Goal: Transaction & Acquisition: Register for event/course

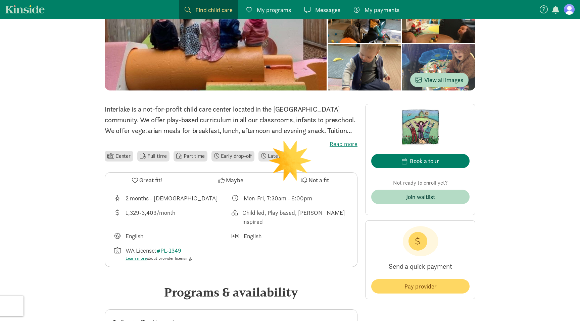
scroll to position [84, 0]
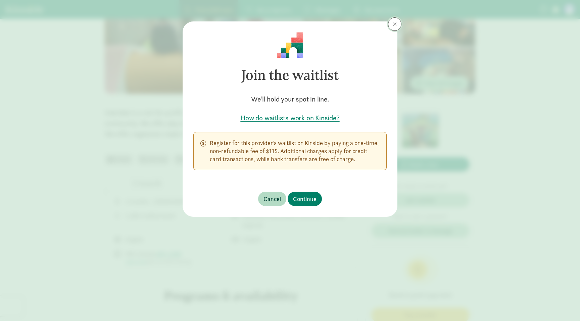
click at [393, 23] on span at bounding box center [395, 23] width 4 height 5
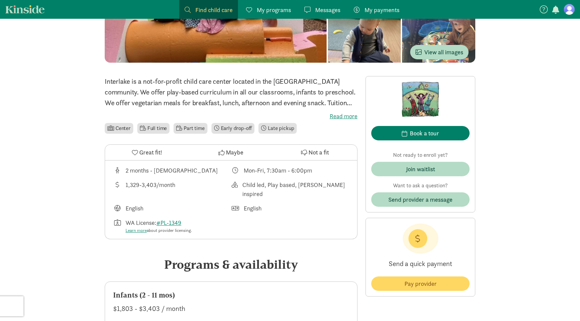
scroll to position [126, 0]
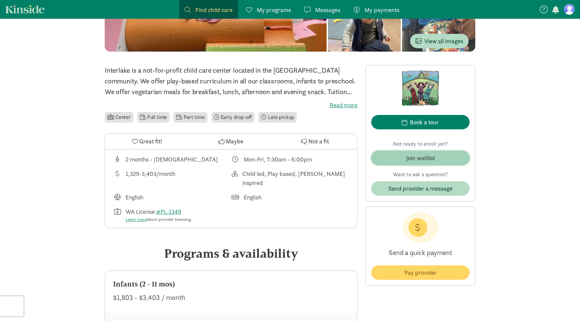
click at [448, 158] on span "Join waitlist" at bounding box center [420, 158] width 88 height 9
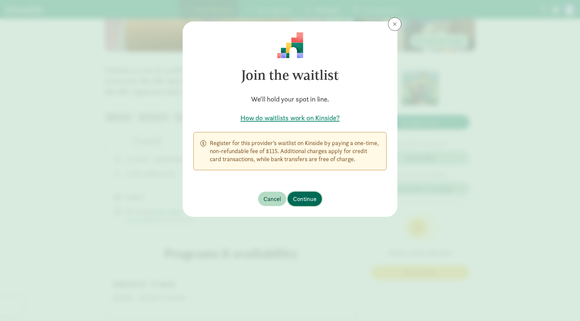
click at [308, 197] on span "Continue" at bounding box center [304, 199] width 23 height 9
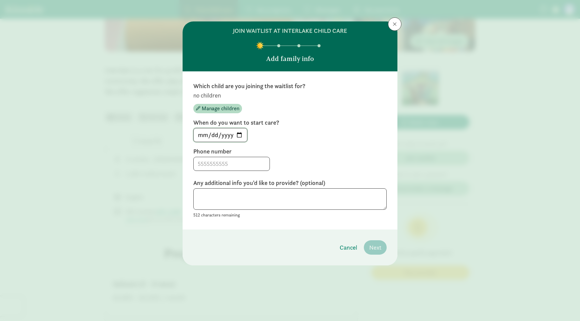
click at [244, 135] on input "[DATE]" at bounding box center [220, 135] width 53 height 13
click at [222, 133] on input "[DATE]" at bounding box center [220, 135] width 53 height 13
click at [208, 135] on input "[DATE]" at bounding box center [220, 135] width 53 height 13
click at [199, 135] on input "[DATE]" at bounding box center [220, 135] width 53 height 13
click at [239, 161] on input at bounding box center [232, 163] width 76 height 13
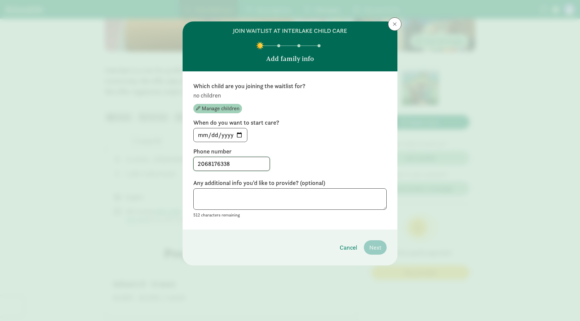
type input "2068176338"
click at [214, 109] on span "Manage children" at bounding box center [221, 109] width 38 height 8
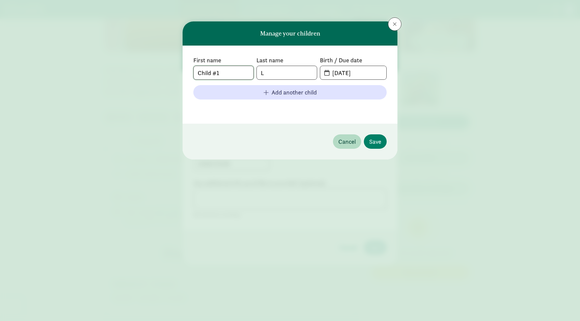
click at [237, 72] on input "Child #1" at bounding box center [224, 72] width 60 height 13
click at [238, 72] on input "Child #1" at bounding box center [224, 72] width 60 height 13
click at [282, 74] on input "L" at bounding box center [287, 72] width 60 height 13
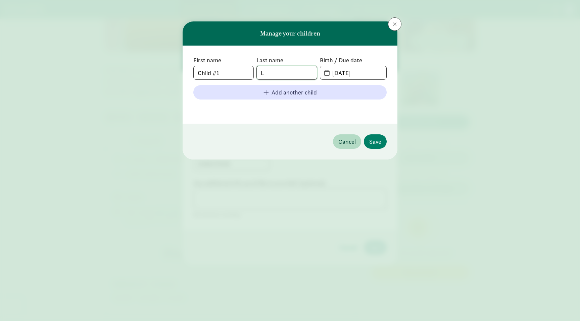
click at [282, 74] on input "L" at bounding box center [287, 72] width 60 height 13
click at [236, 74] on input "Child #1" at bounding box center [224, 72] width 60 height 13
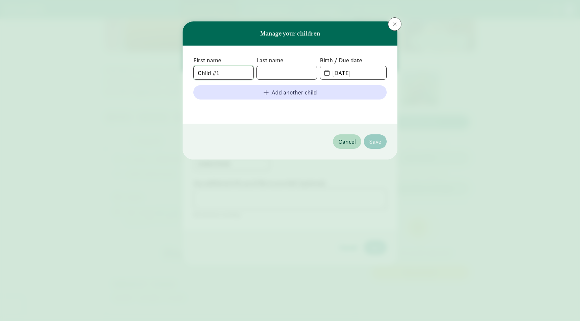
click at [236, 74] on input "Child #1" at bounding box center [224, 72] width 60 height 13
type input "TBD"
click at [342, 73] on input "[DATE]" at bounding box center [357, 72] width 58 height 13
click at [356, 73] on input "[DATE]" at bounding box center [357, 72] width 58 height 13
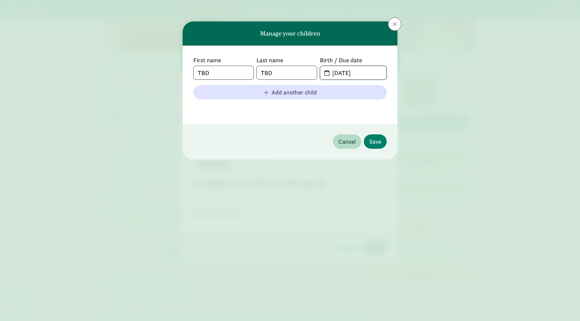
click at [338, 73] on input "[DATE]" at bounding box center [357, 72] width 58 height 13
type input "[DATE]"
click at [378, 143] on span "Save" at bounding box center [375, 141] width 12 height 9
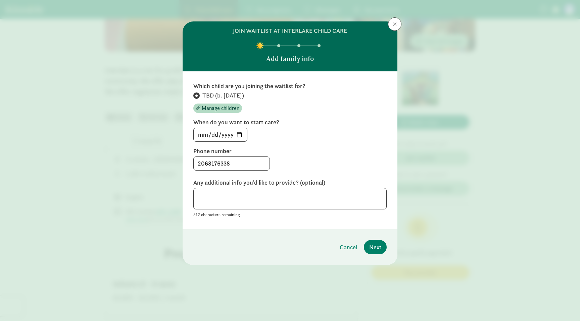
click at [293, 145] on div "Which child are you joining the waitlist for? TBD (b. [DATE]) Manage children W…" at bounding box center [289, 150] width 193 height 137
click at [261, 200] on textarea at bounding box center [289, 199] width 193 height 22
click at [312, 165] on div "2068176338" at bounding box center [289, 164] width 193 height 14
click at [227, 135] on input "[DATE]" at bounding box center [220, 134] width 53 height 13
click at [200, 136] on input "[DATE]" at bounding box center [220, 134] width 53 height 13
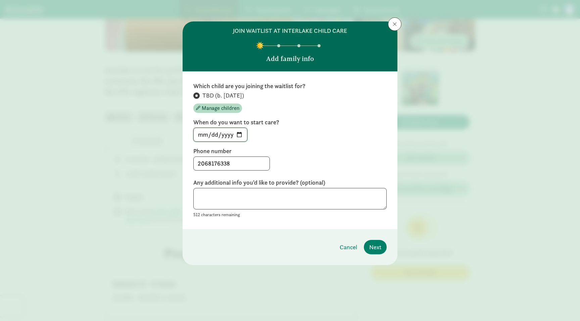
click at [212, 137] on input "[DATE]" at bounding box center [220, 134] width 53 height 13
type input "[DATE]"
click at [306, 146] on div "Which child are you joining the waitlist for? TBD (b. [DATE]) Manage children W…" at bounding box center [289, 150] width 193 height 137
click at [374, 249] on span "Next" at bounding box center [375, 247] width 12 height 9
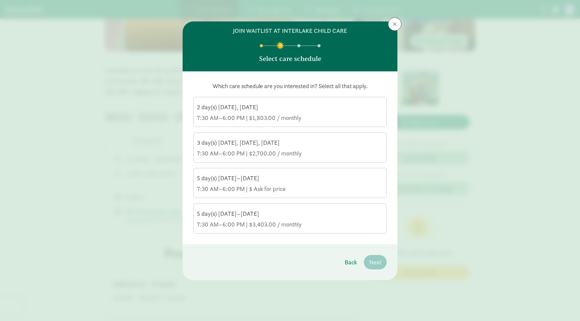
click at [335, 216] on div "5 day(s) [DATE]–[DATE]" at bounding box center [290, 214] width 186 height 8
click at [0, 0] on input "5 day(s) [DATE]–[DATE] 7:30 AM–6:00 PM | $3,403.00 / monthly" at bounding box center [0, 0] width 0 height 0
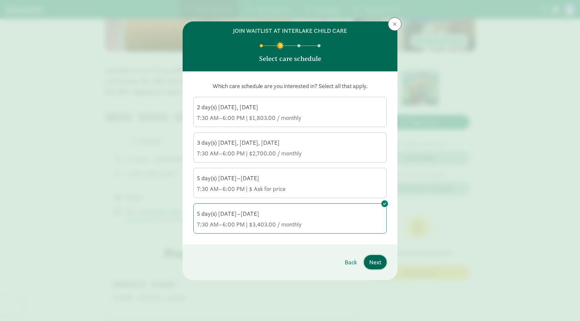
click at [378, 264] on span "Next" at bounding box center [375, 262] width 12 height 9
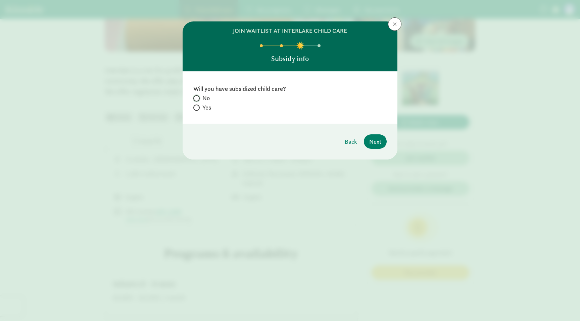
click at [197, 98] on input "No" at bounding box center [195, 98] width 4 height 4
radio input "true"
click at [373, 141] on span "Next" at bounding box center [375, 141] width 12 height 9
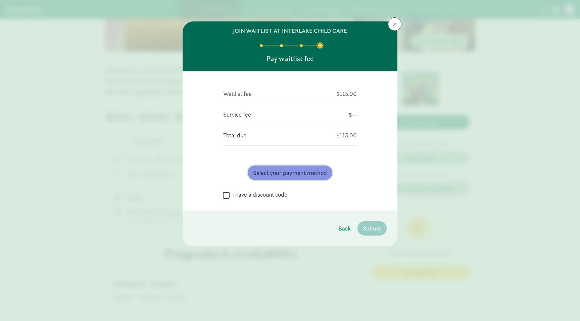
click at [282, 175] on span "Select your payment method" at bounding box center [290, 172] width 74 height 9
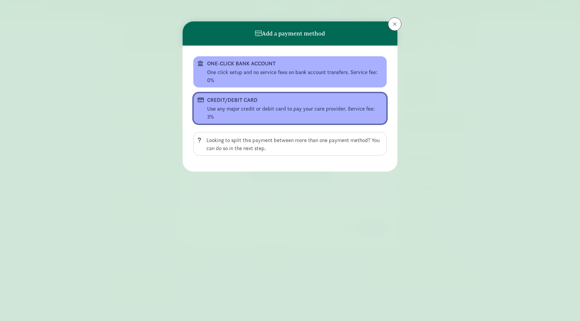
click at [306, 112] on div "Use any major credit or debit card to pay your care provider. Service fee: 3%" at bounding box center [294, 113] width 175 height 16
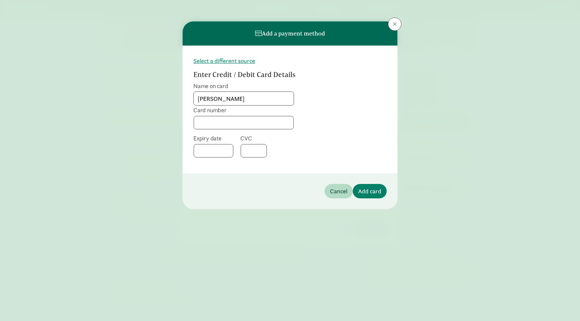
type input "[PERSON_NAME]"
click at [373, 109] on form "Select a different source Enter Credit / Debit Card Details Name on card [PERSO…" at bounding box center [289, 109] width 193 height 106
click at [378, 191] on span "Add card" at bounding box center [369, 191] width 23 height 9
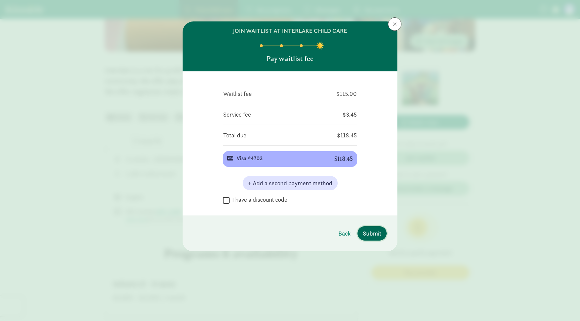
click at [378, 232] on span "Submit" at bounding box center [372, 233] width 18 height 9
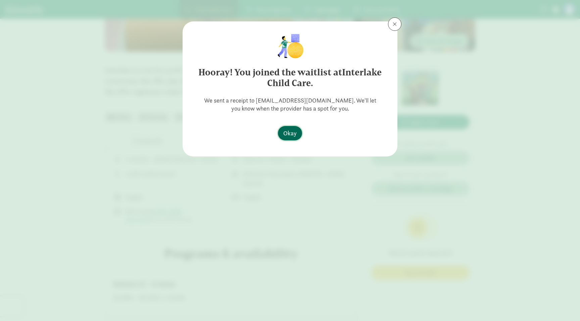
click at [286, 132] on span "Okay" at bounding box center [289, 133] width 13 height 9
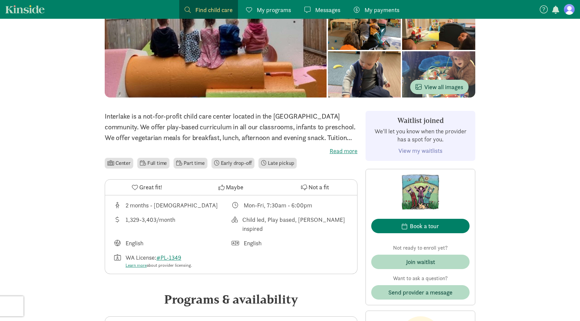
scroll to position [28, 0]
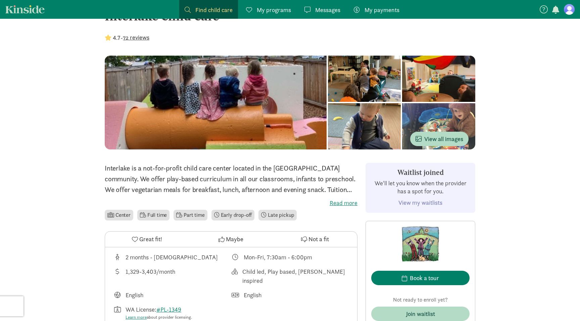
click at [431, 201] on link "View my waitlists" at bounding box center [420, 203] width 44 height 8
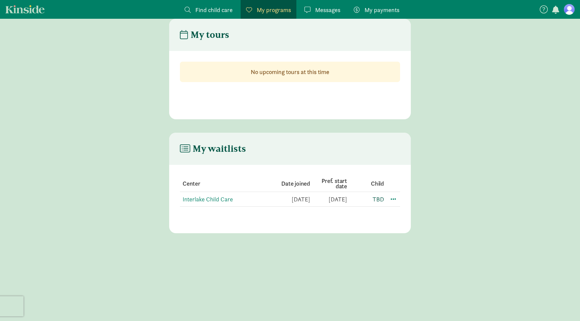
click at [381, 199] on link "TBD" at bounding box center [377, 200] width 11 height 8
click at [457, 132] on div "My tours No upcoming tours at this time My waitlists Center Date joined Pref. s…" at bounding box center [290, 126] width 580 height 215
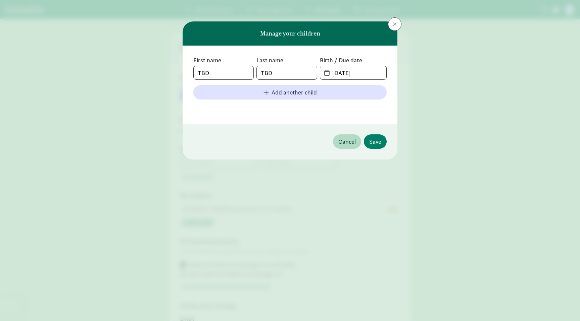
type input "[PERSON_NAME]"
type input "2068176338"
click at [393, 25] on span at bounding box center [395, 23] width 4 height 5
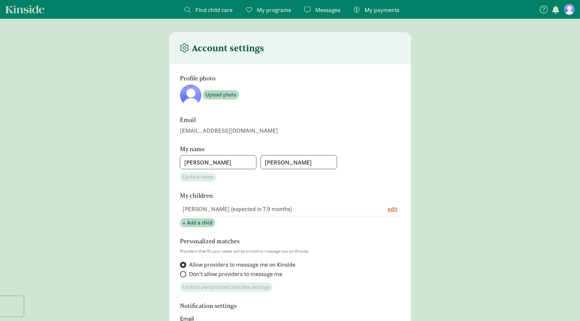
click at [459, 120] on main "Account settings Profile photo Upload photo Email [EMAIL_ADDRESS][DOMAIN_NAME] …" at bounding box center [290, 281] width 580 height 499
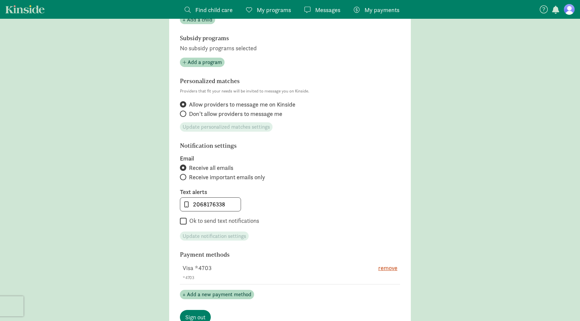
scroll to position [292, 0]
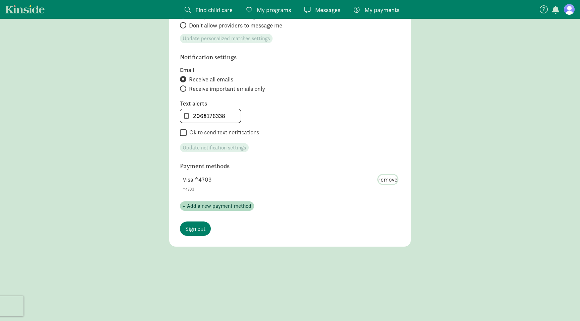
click at [390, 180] on span "remove" at bounding box center [387, 179] width 19 height 9
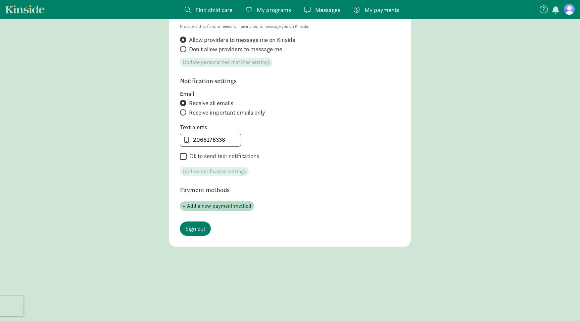
click at [399, 156] on div " Ok to send text notifications" at bounding box center [290, 156] width 220 height 9
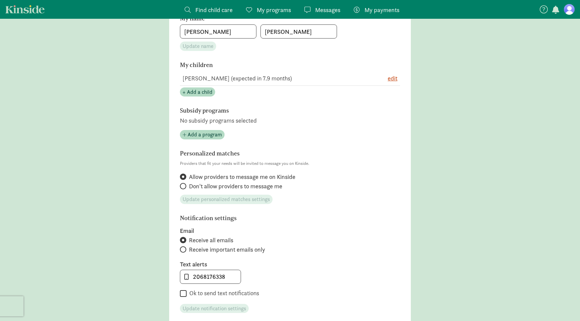
scroll to position [0, 0]
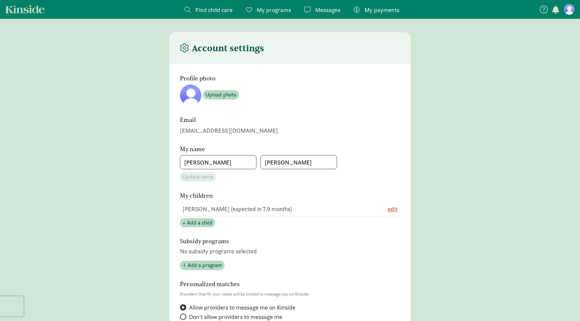
click at [455, 130] on main "Account settings Profile photo Upload photo Email [EMAIL_ADDRESS][DOMAIN_NAME] …" at bounding box center [290, 291] width 580 height 518
click at [455, 131] on main "Account settings Profile photo Upload photo Email [EMAIL_ADDRESS][DOMAIN_NAME] …" at bounding box center [290, 291] width 580 height 518
